Goal: Check status: Check status

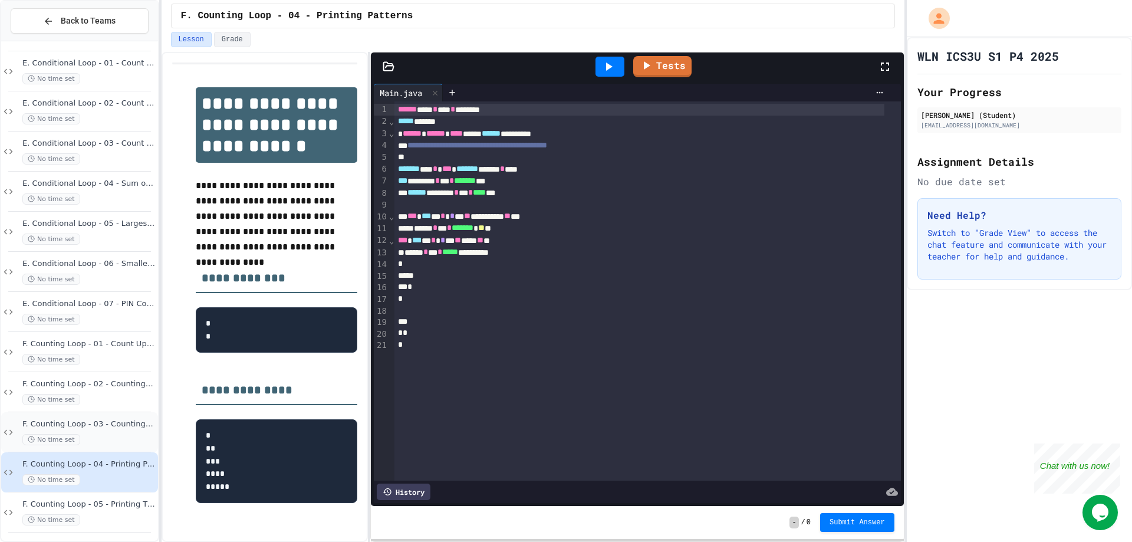
scroll to position [567, 0]
click at [123, 515] on div "No time set" at bounding box center [88, 516] width 133 height 11
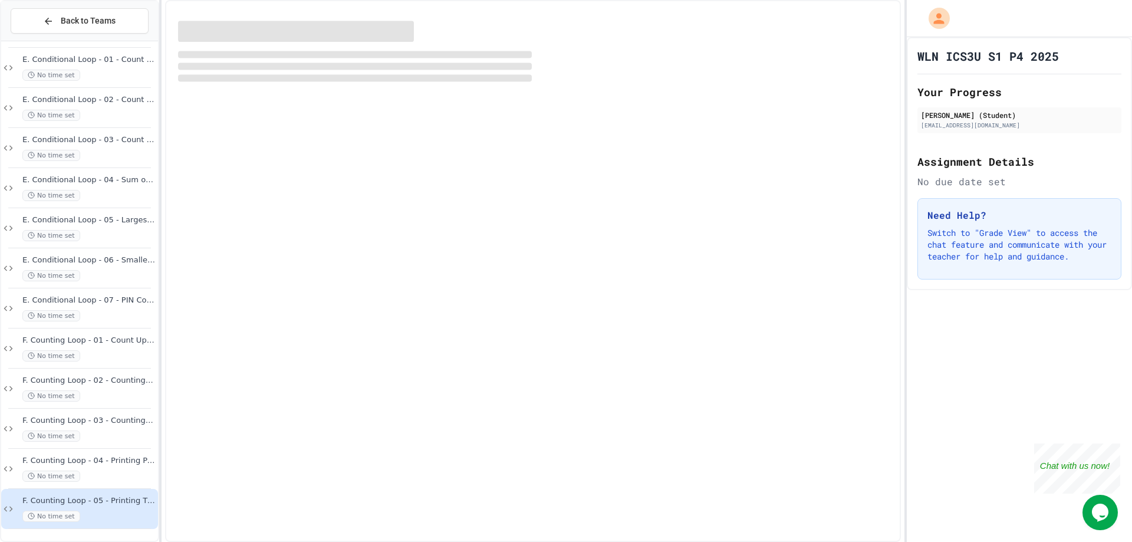
scroll to position [552, 0]
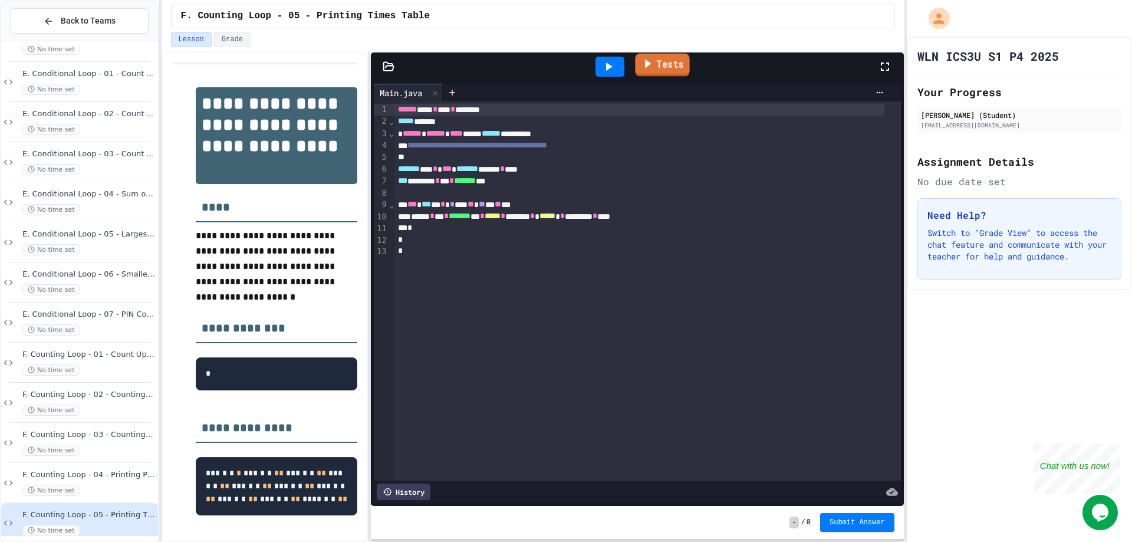
click at [649, 65] on icon at bounding box center [648, 63] width 6 height 9
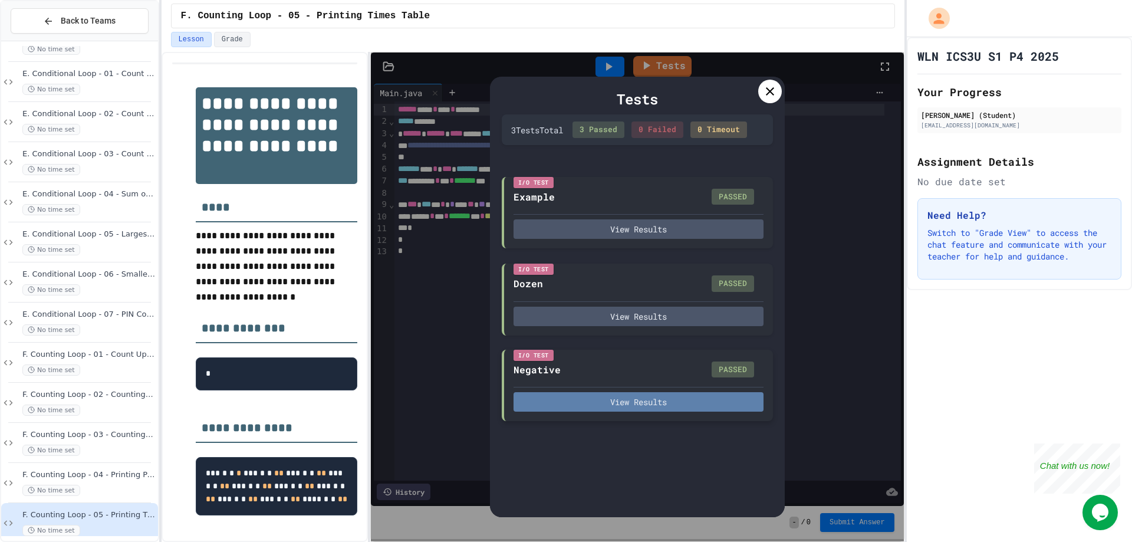
click at [577, 407] on button "View Results" at bounding box center [638, 401] width 250 height 19
click at [667, 243] on div "I/O Test Example PASSED View Results" at bounding box center [637, 212] width 271 height 72
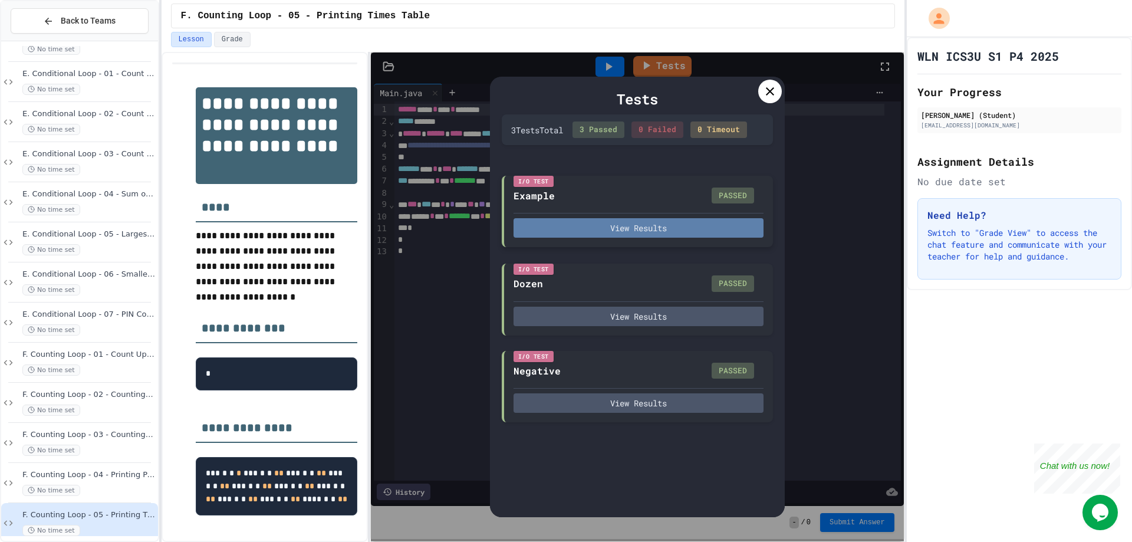
click at [681, 229] on button "View Results" at bounding box center [638, 227] width 250 height 19
click at [768, 100] on div at bounding box center [770, 92] width 24 height 24
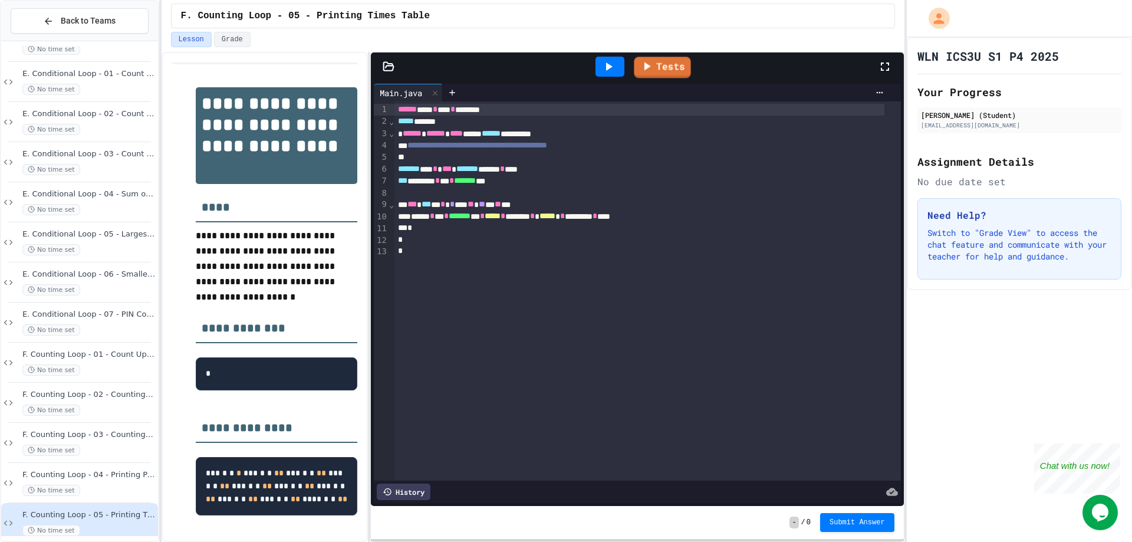
click at [614, 65] on icon at bounding box center [608, 67] width 14 height 14
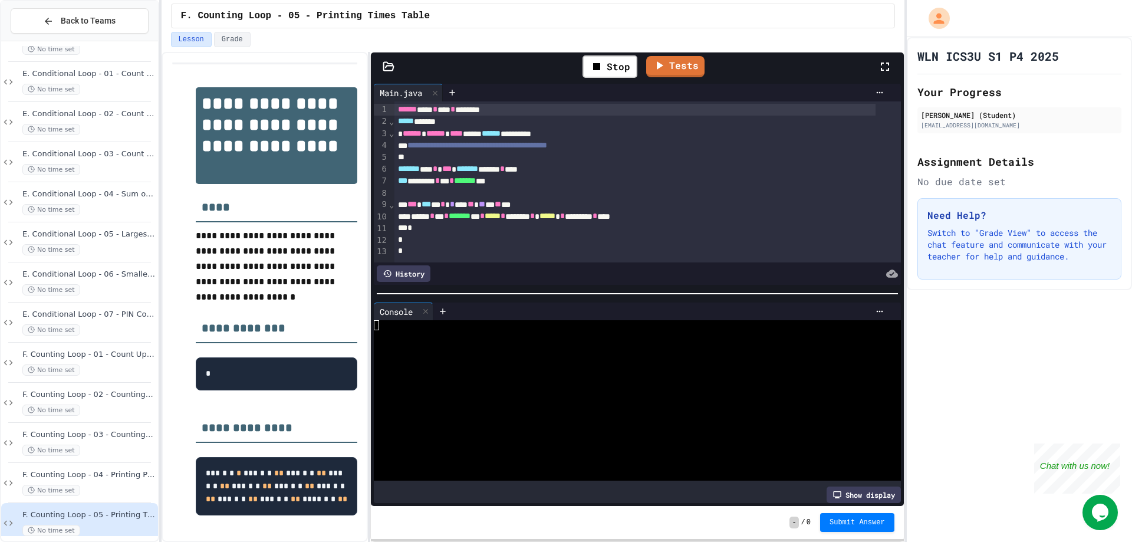
click at [596, 363] on div at bounding box center [626, 365] width 504 height 10
click at [595, 370] on div at bounding box center [626, 375] width 504 height 10
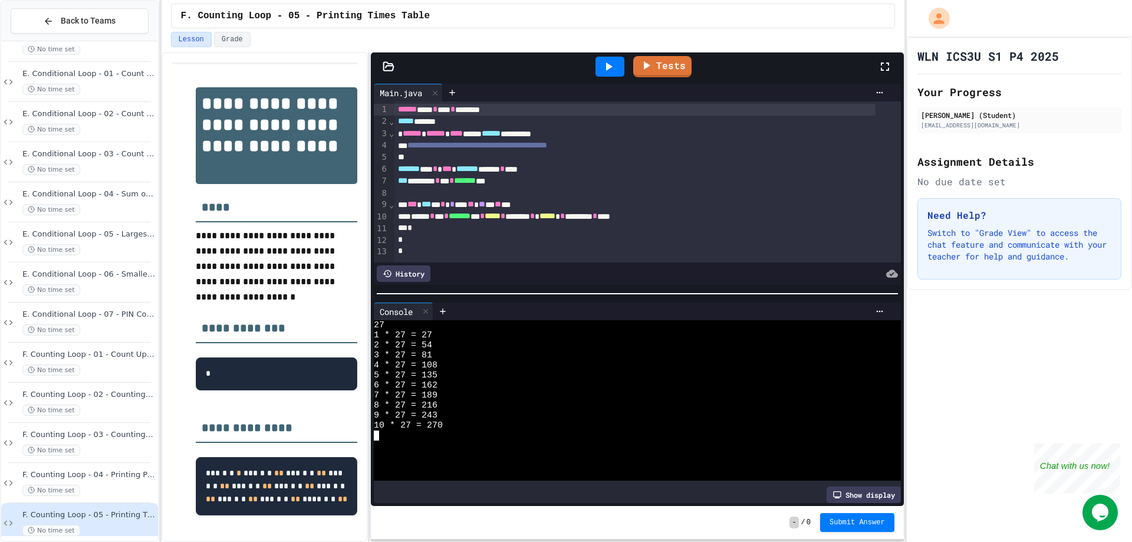
click at [415, 274] on div "History" at bounding box center [404, 273] width 54 height 17
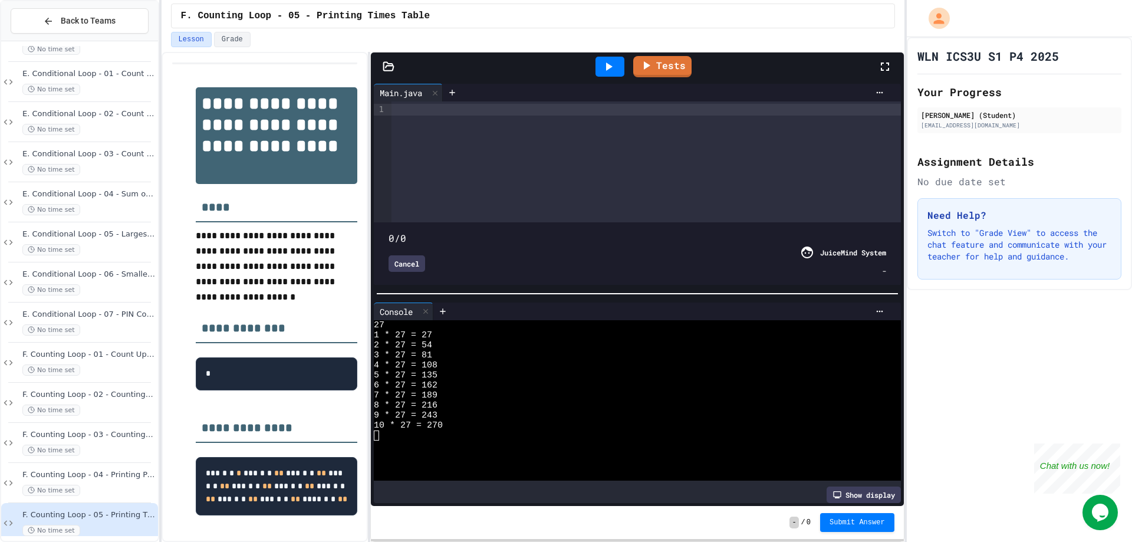
type input "***"
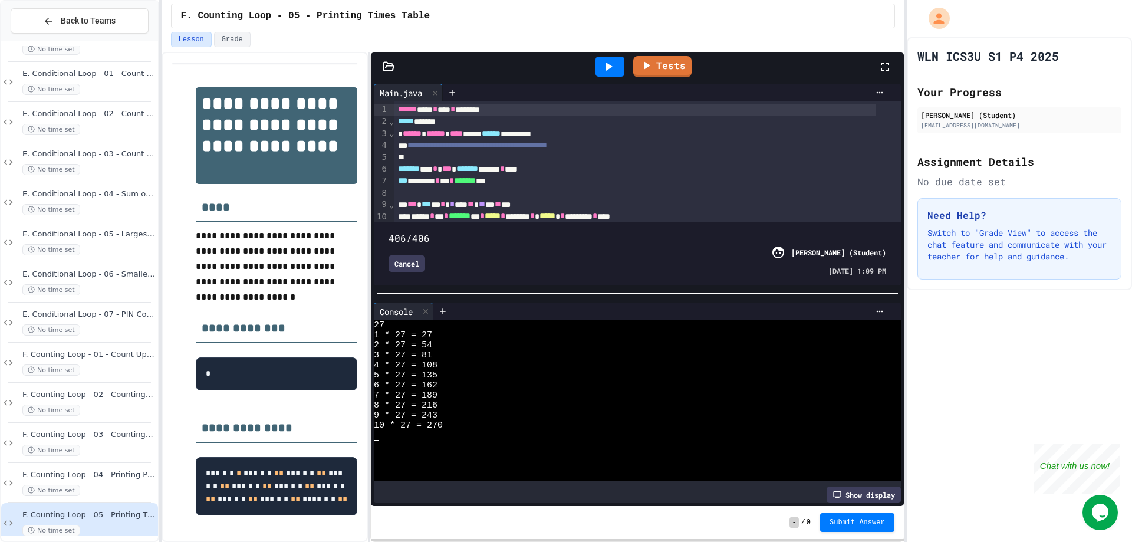
click at [405, 258] on div "Cancel" at bounding box center [406, 263] width 37 height 17
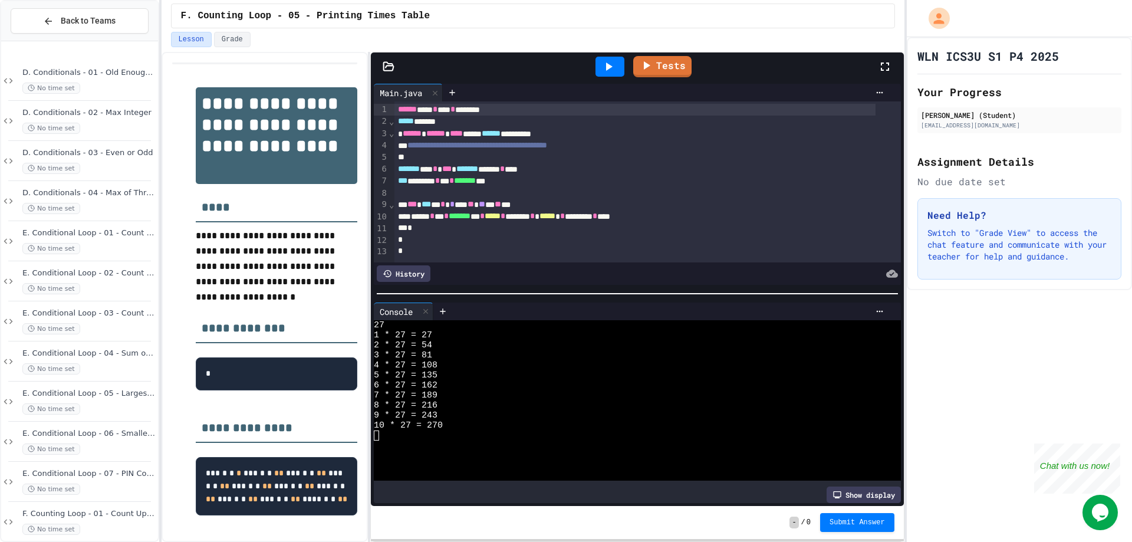
scroll to position [567, 0]
